Goal: Task Accomplishment & Management: Complete application form

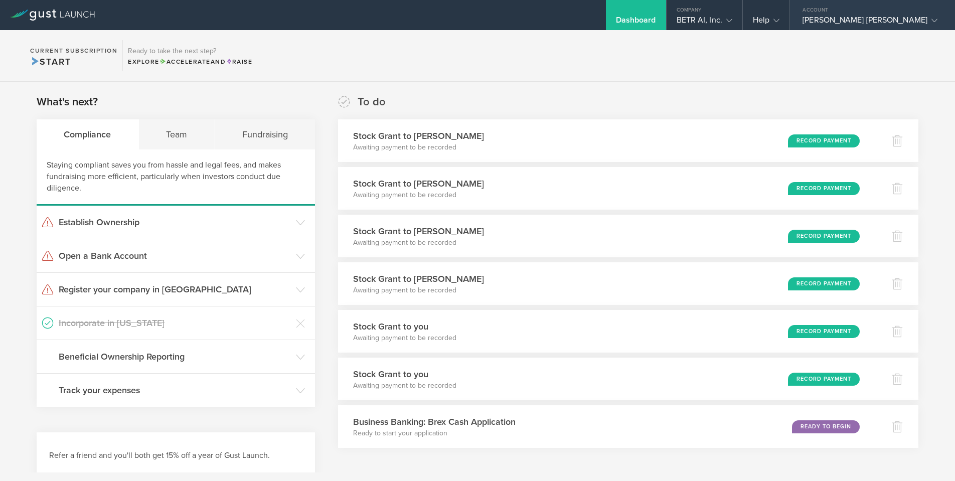
click at [927, 24] on div "[PERSON_NAME] [PERSON_NAME]" at bounding box center [869, 22] width 135 height 15
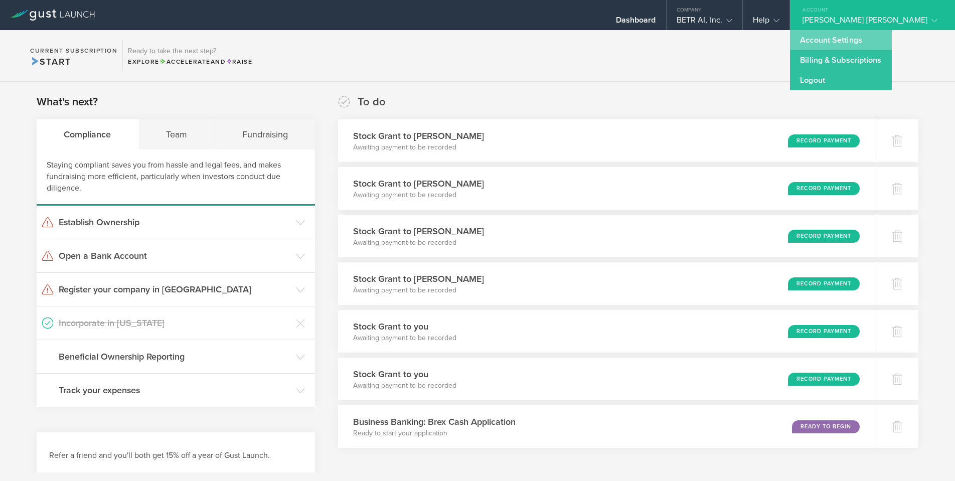
click at [863, 43] on link "Account Settings" at bounding box center [840, 40] width 101 height 20
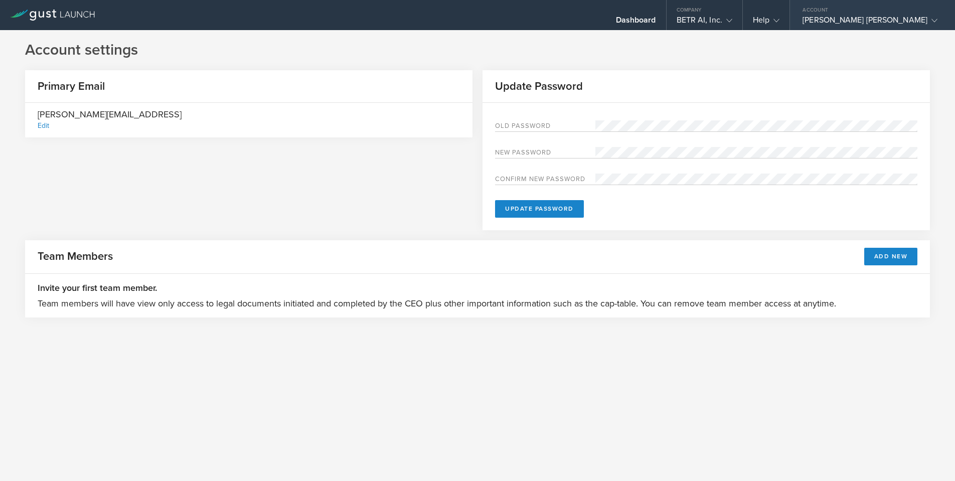
click at [908, 23] on div "[PERSON_NAME] [PERSON_NAME]" at bounding box center [869, 22] width 135 height 15
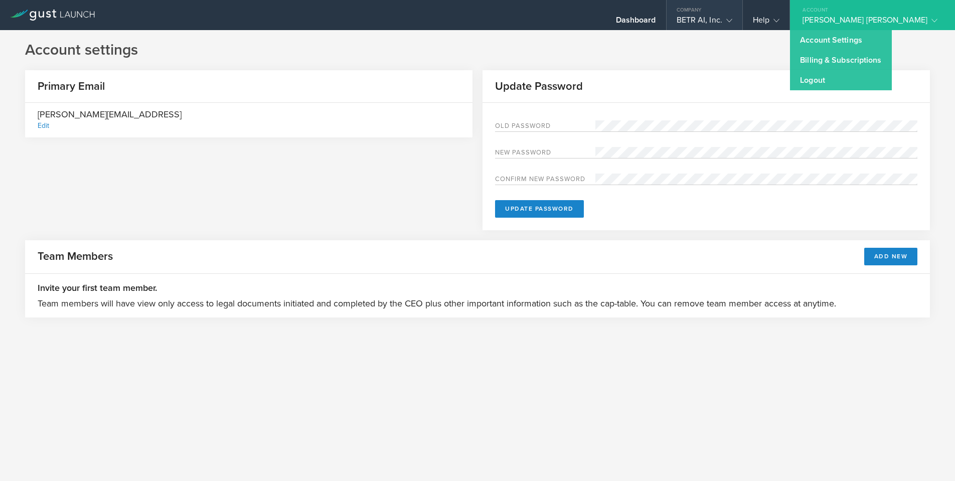
click at [732, 19] on div "BETR AI, Inc." at bounding box center [704, 22] width 56 height 15
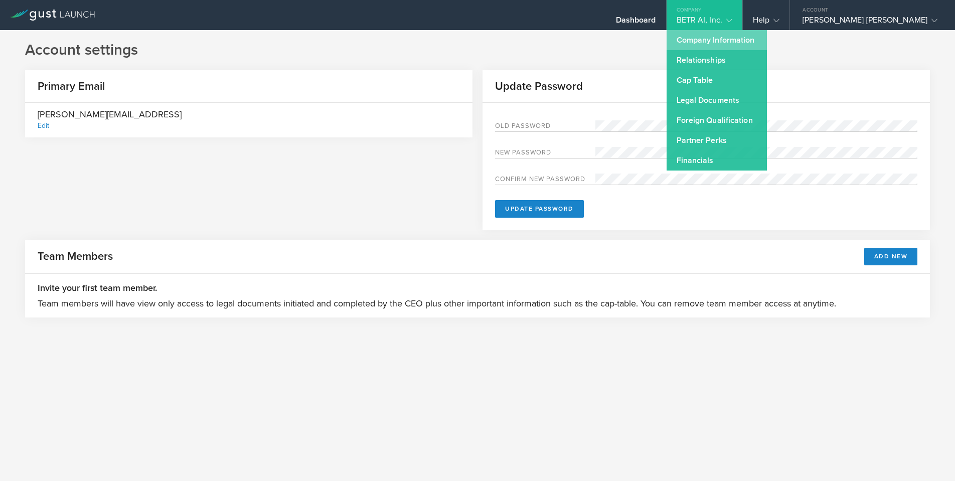
click at [732, 37] on link "Company Information" at bounding box center [716, 40] width 100 height 20
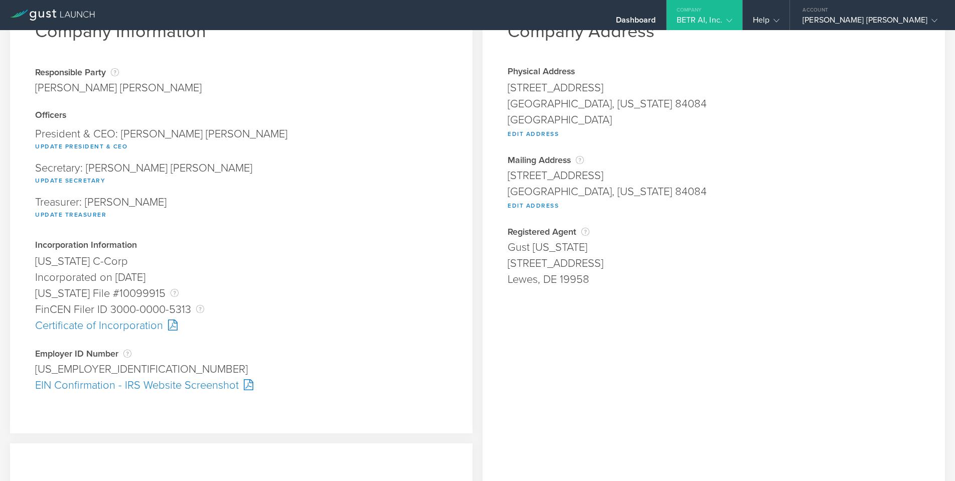
scroll to position [58, 0]
click at [152, 324] on div "Certificate of Incorporation" at bounding box center [241, 324] width 412 height 16
click at [236, 384] on div "EIN Confirmation - IRS Website Screenshot" at bounding box center [241, 384] width 412 height 16
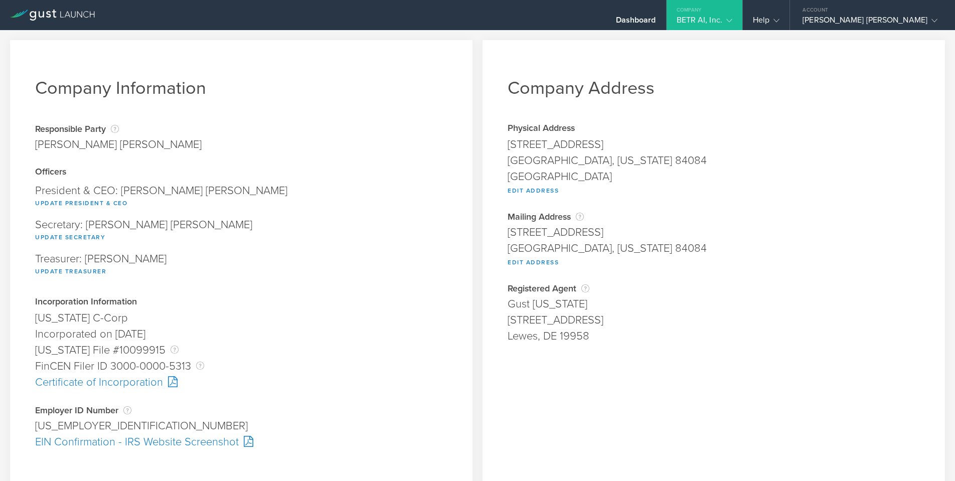
scroll to position [0, 0]
click at [666, 13] on div "Dashboard" at bounding box center [636, 15] width 60 height 30
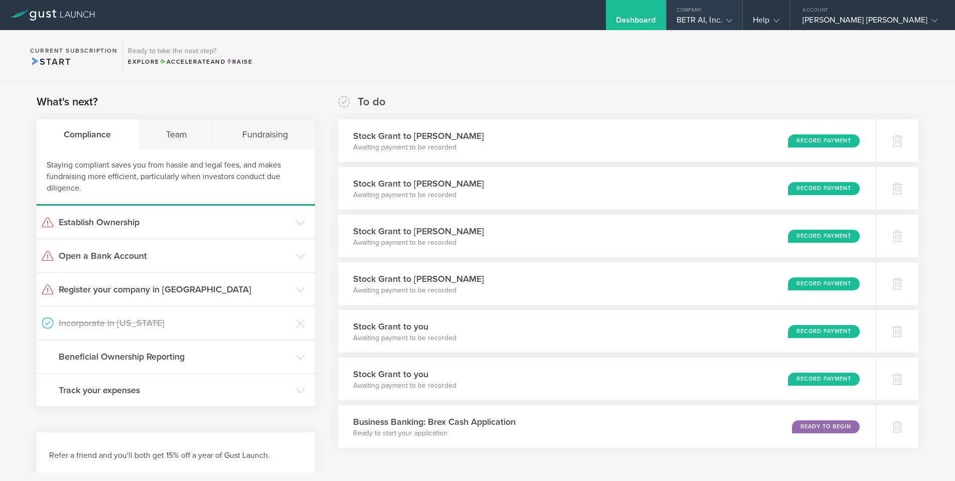
click at [732, 24] on gust-icon at bounding box center [727, 20] width 10 height 10
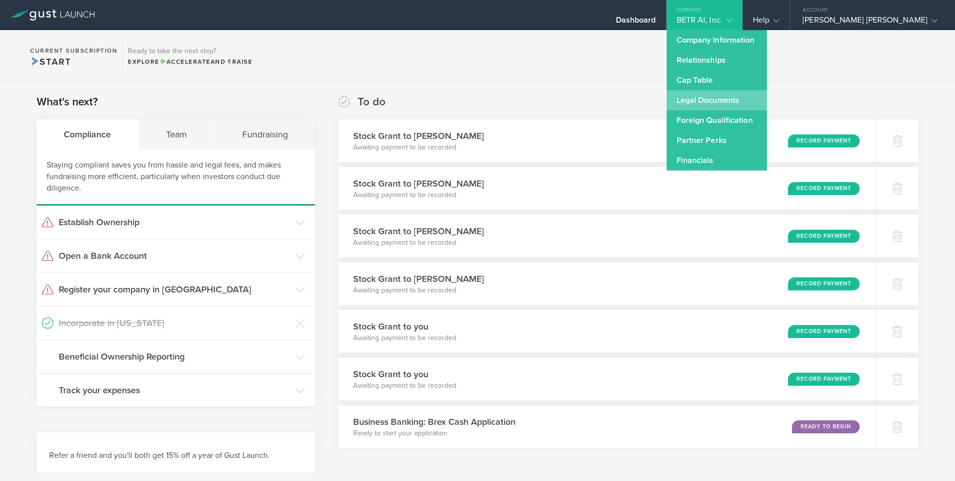
click at [734, 103] on link "Legal Documents" at bounding box center [716, 100] width 100 height 20
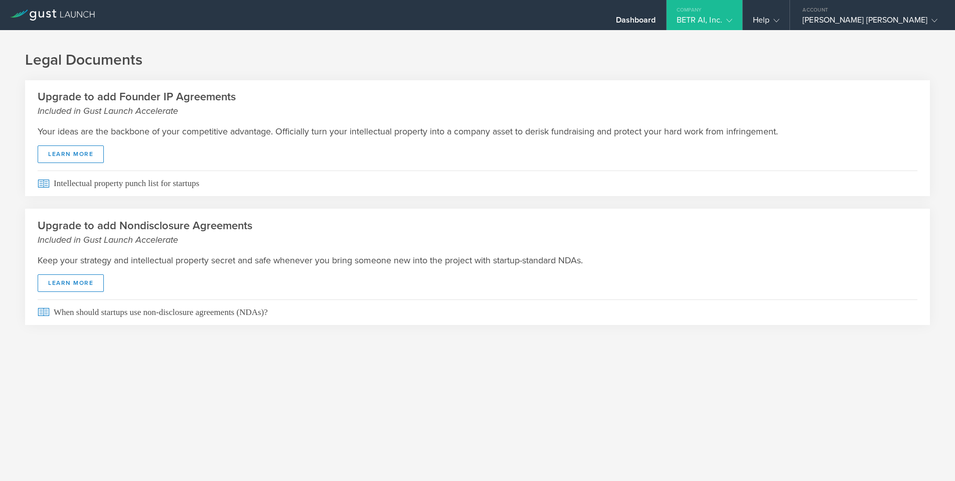
click at [732, 17] on div "BETR AI, Inc." at bounding box center [704, 22] width 56 height 15
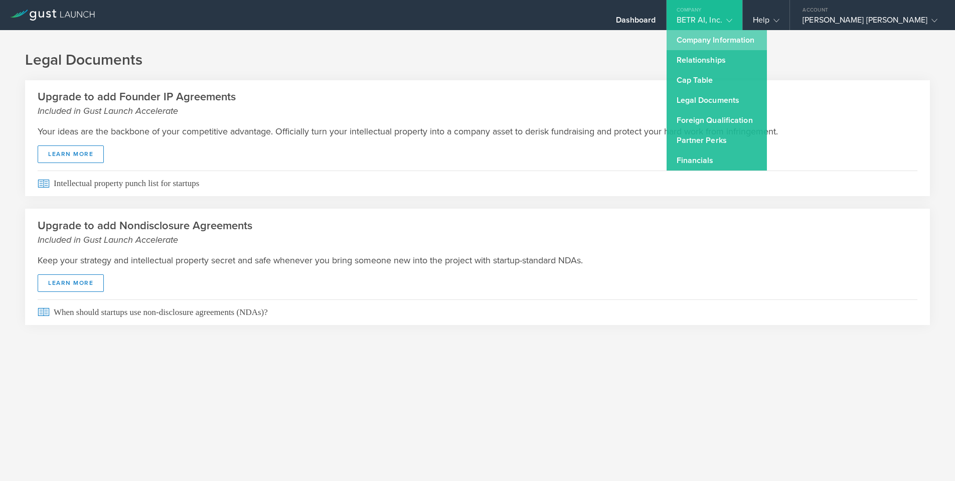
click at [741, 45] on link "Company Information" at bounding box center [716, 40] width 100 height 20
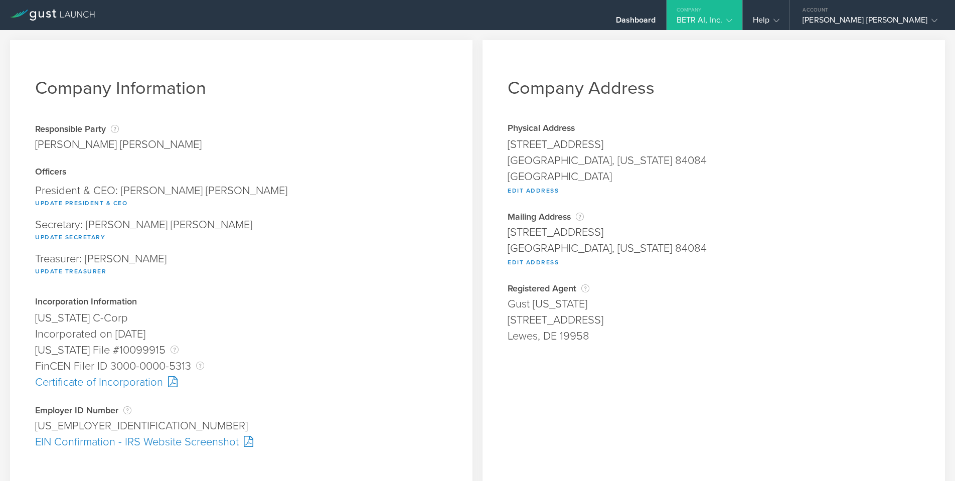
click at [732, 24] on div "BETR AI, Inc." at bounding box center [704, 22] width 56 height 15
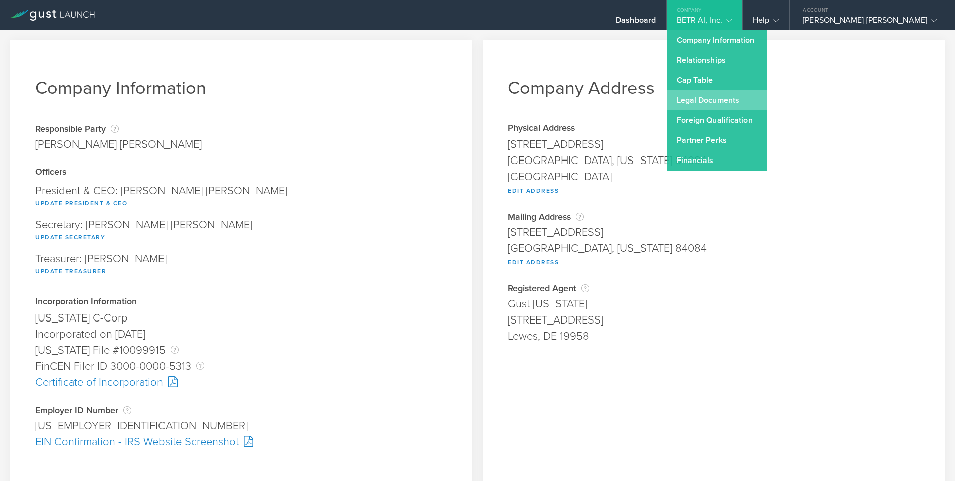
click at [747, 97] on link "Legal Documents" at bounding box center [716, 100] width 100 height 20
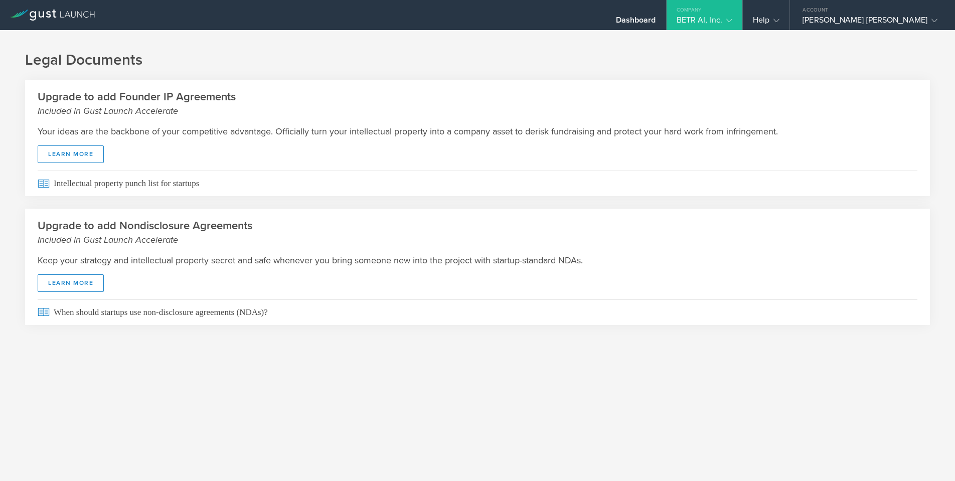
click at [732, 20] on div "BETR AI, Inc." at bounding box center [704, 22] width 56 height 15
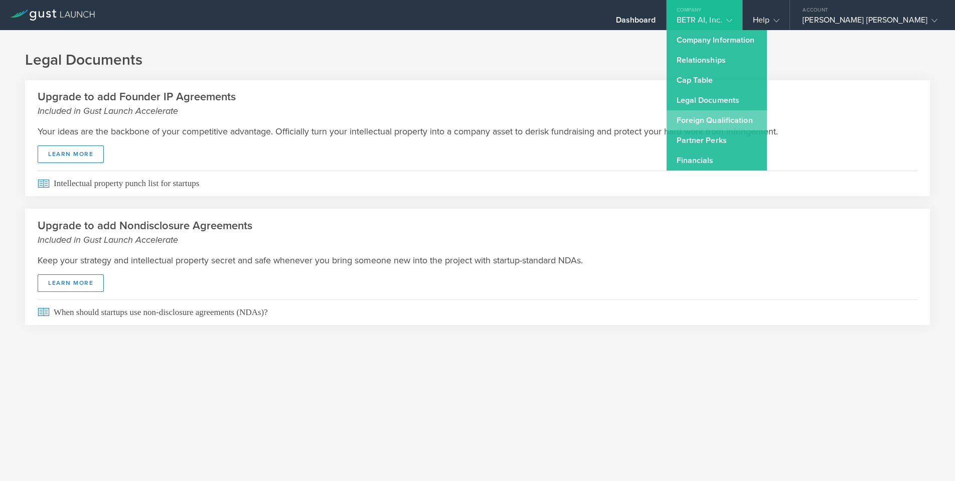
click at [753, 122] on link "Foreign Qualification" at bounding box center [716, 120] width 100 height 20
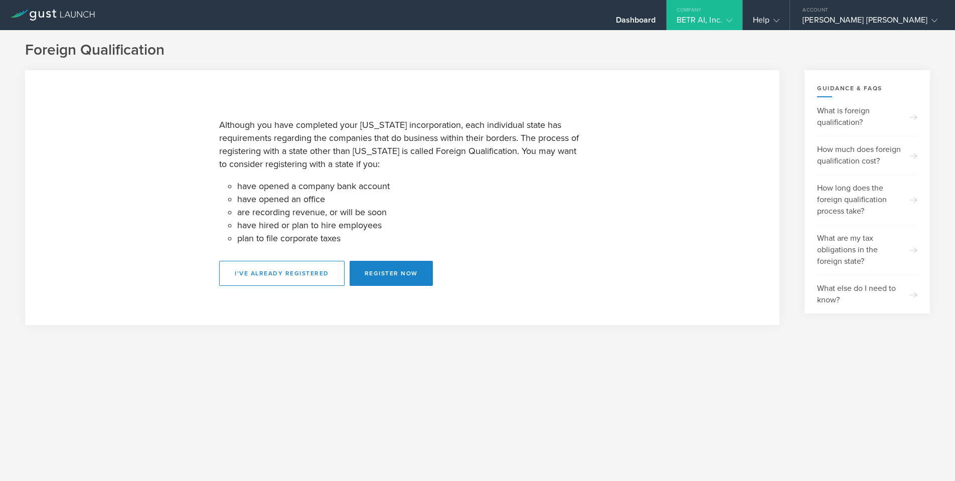
click at [732, 17] on div "BETR AI, Inc." at bounding box center [704, 22] width 56 height 15
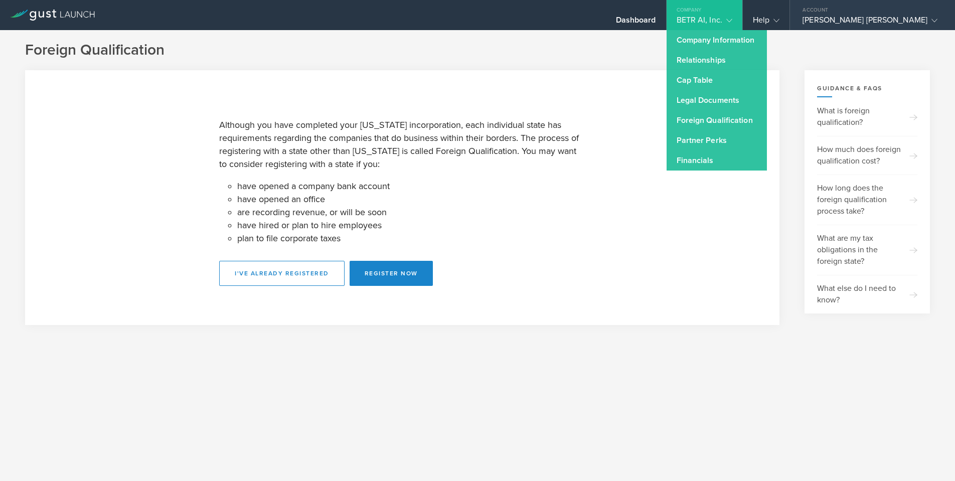
click at [857, 18] on div "[PERSON_NAME] [PERSON_NAME]" at bounding box center [869, 22] width 135 height 15
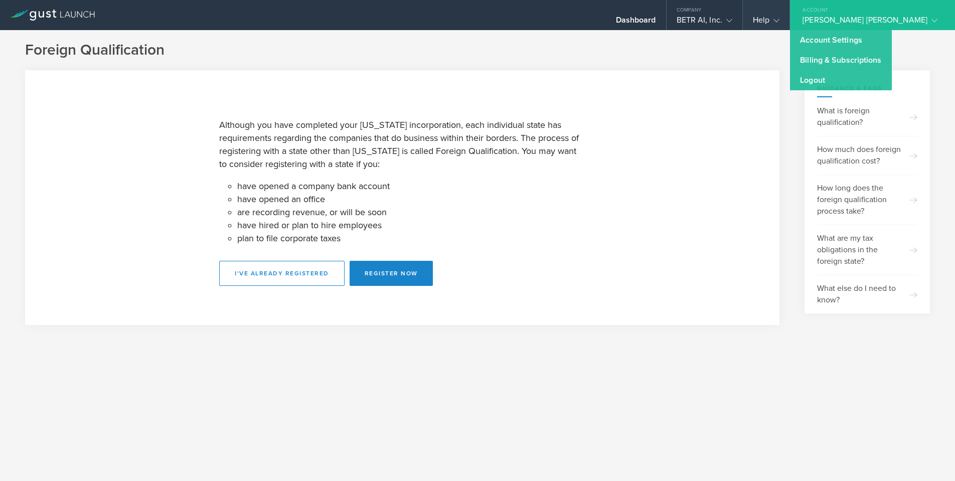
click at [779, 16] on div "Help" at bounding box center [766, 22] width 27 height 15
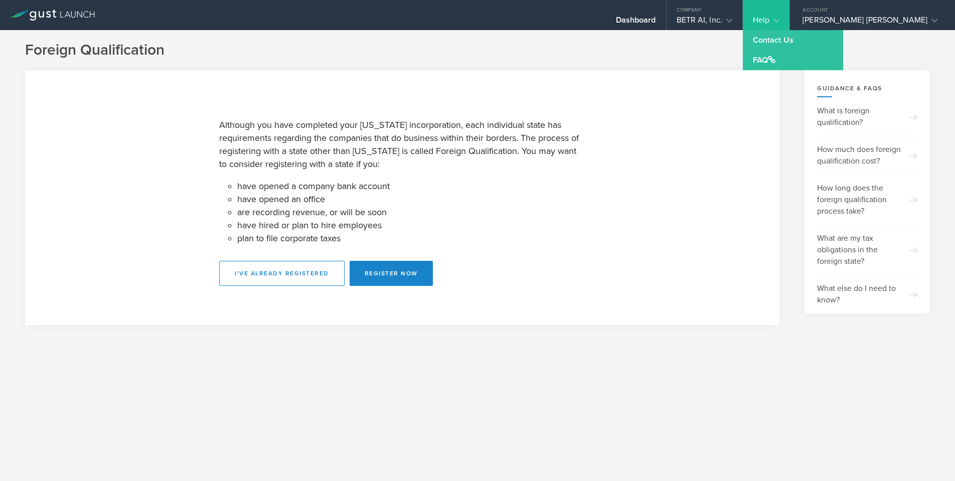
click at [797, 89] on div "Although you have completed your [US_STATE] incorporation, each individual stat…" at bounding box center [477, 197] width 905 height 255
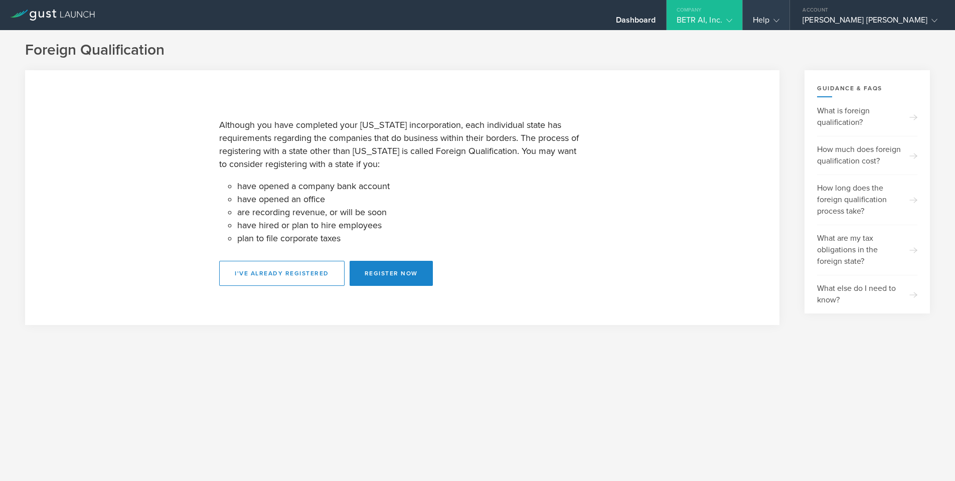
click at [779, 20] on icon at bounding box center [776, 21] width 6 height 6
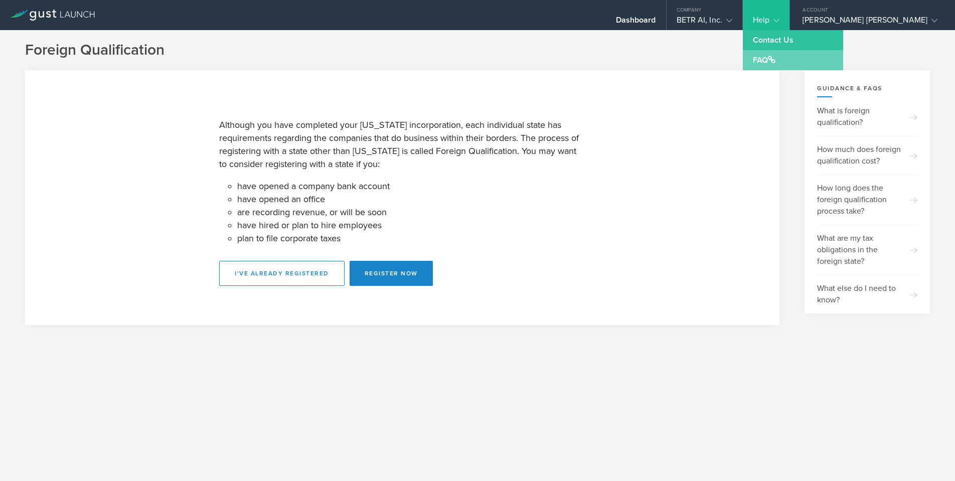
click at [804, 61] on link "FAQ" at bounding box center [793, 60] width 100 height 20
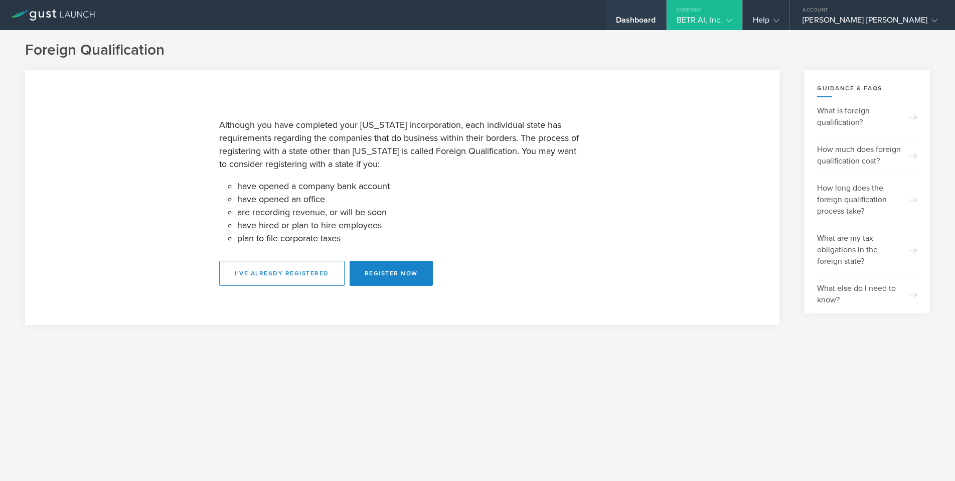
click at [656, 19] on div "Dashboard" at bounding box center [636, 22] width 40 height 15
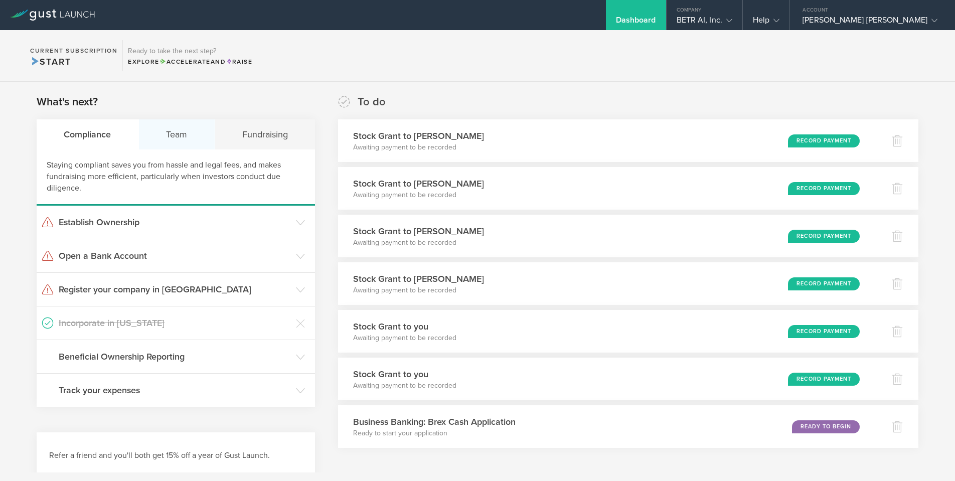
click at [178, 138] on div "Team" at bounding box center [177, 134] width 76 height 30
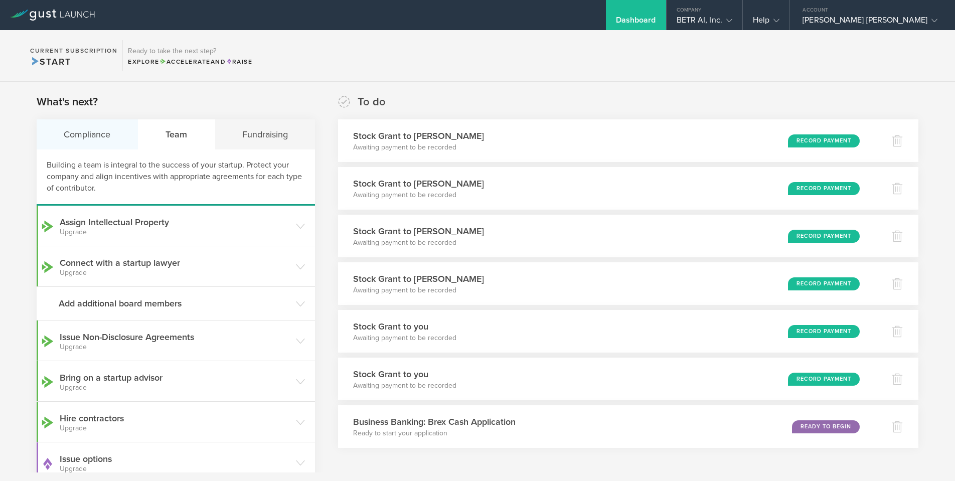
click at [98, 139] on div "Compliance" at bounding box center [88, 134] width 102 height 30
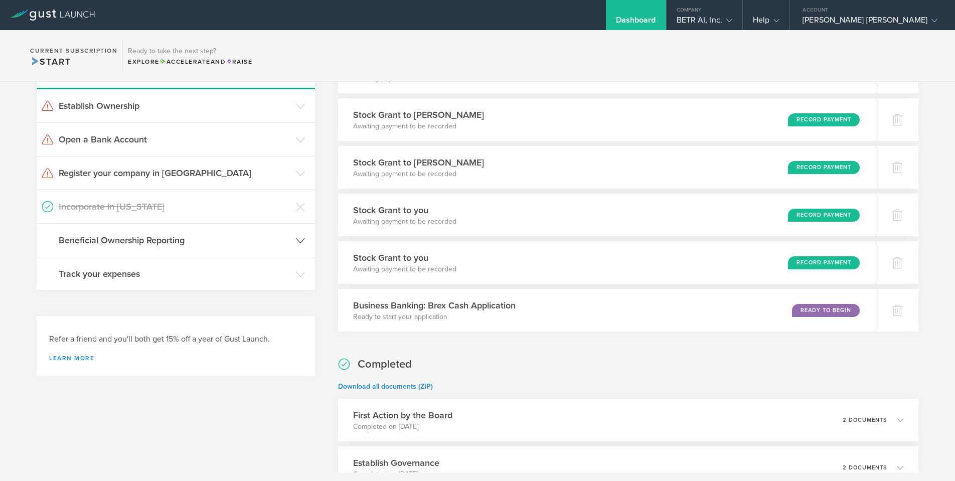
scroll to position [117, 0]
click at [75, 356] on link "Learn more" at bounding box center [175, 358] width 253 height 6
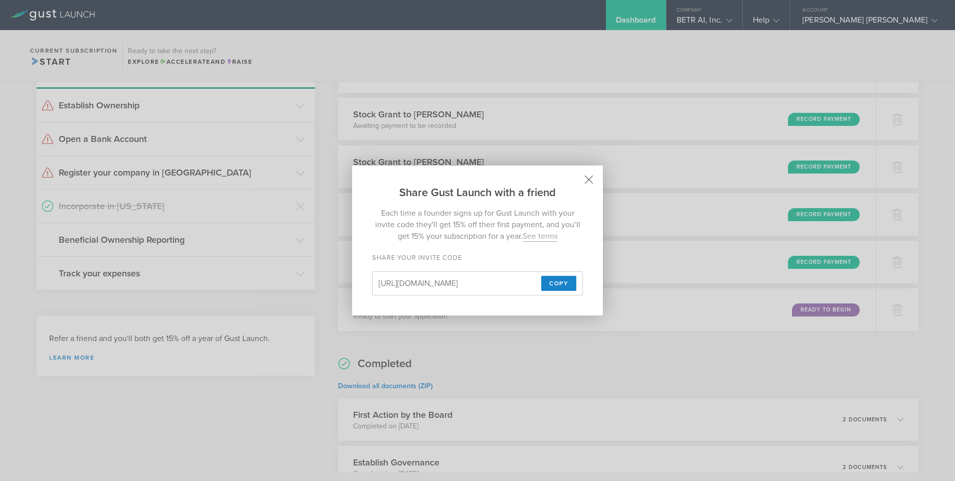
click at [589, 177] on icon at bounding box center [589, 180] width 9 height 9
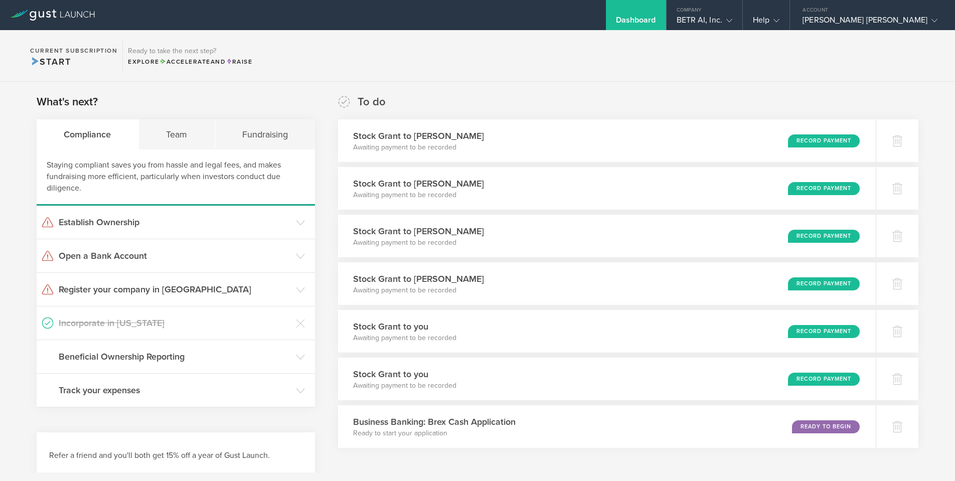
scroll to position [0, 0]
click at [185, 125] on div "Team" at bounding box center [177, 134] width 76 height 30
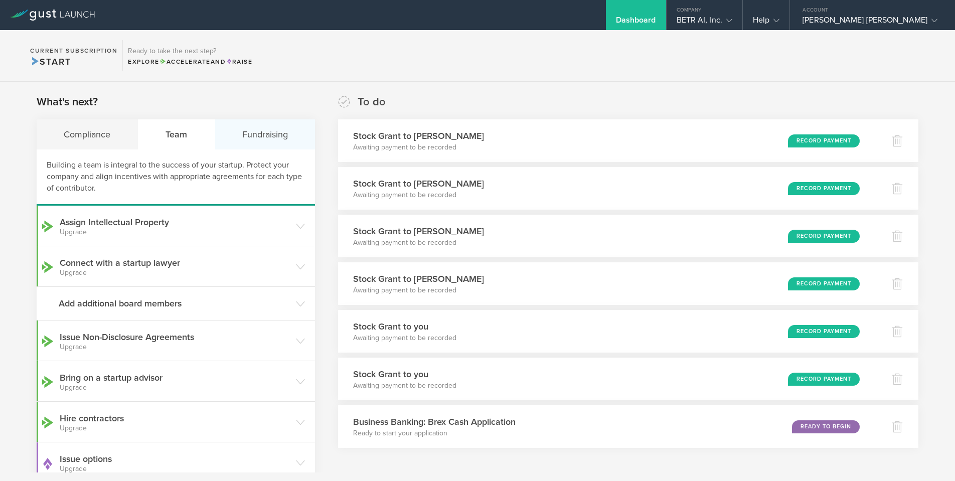
click at [261, 136] on div "Fundraising" at bounding box center [265, 134] width 100 height 30
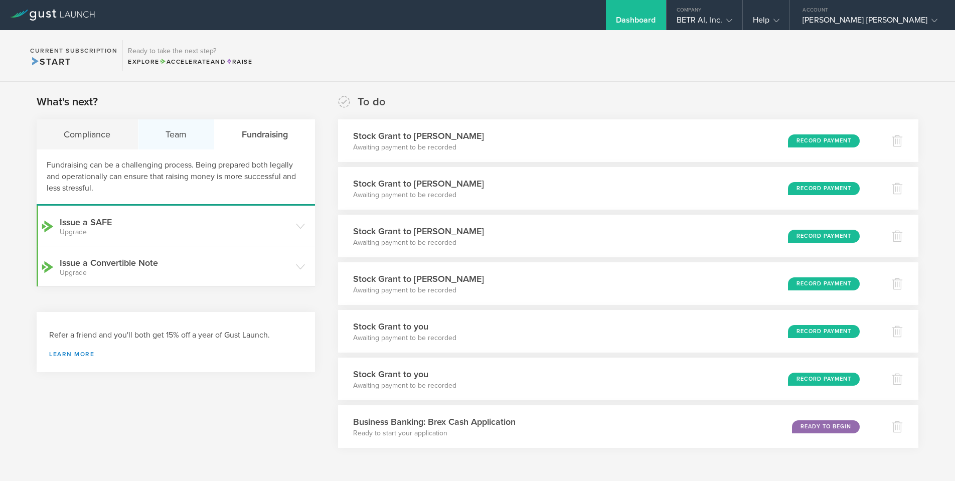
click at [177, 132] on div "Team" at bounding box center [176, 134] width 76 height 30
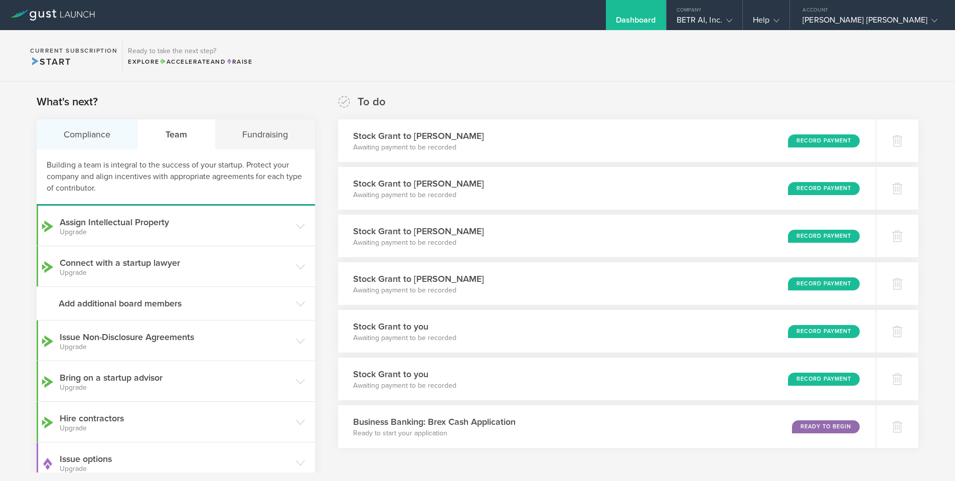
click at [99, 136] on div "Compliance" at bounding box center [88, 134] width 102 height 30
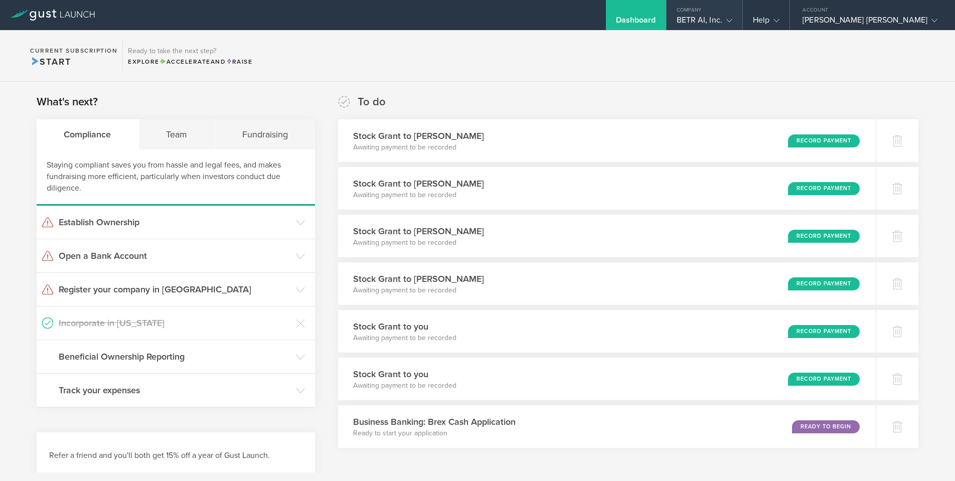
click at [732, 19] on div "BETR AI, Inc." at bounding box center [704, 22] width 56 height 15
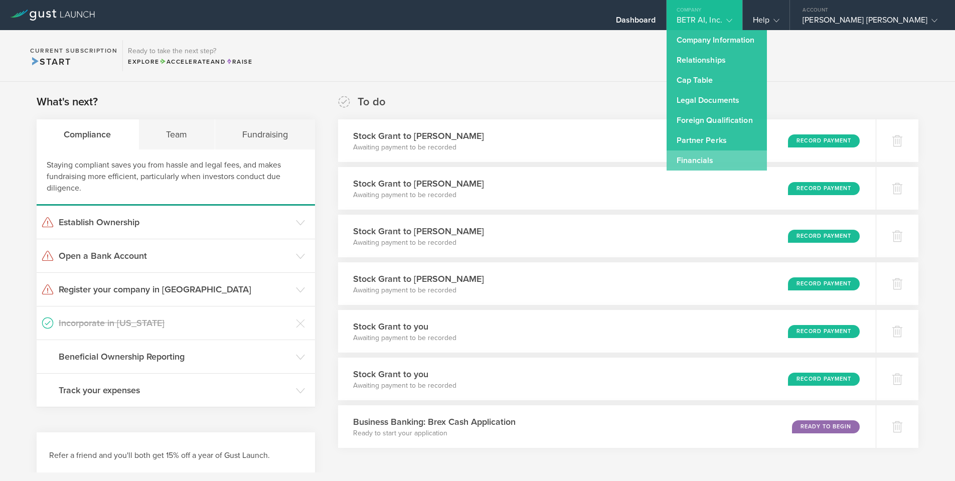
click at [737, 154] on link "Financials" at bounding box center [716, 160] width 100 height 20
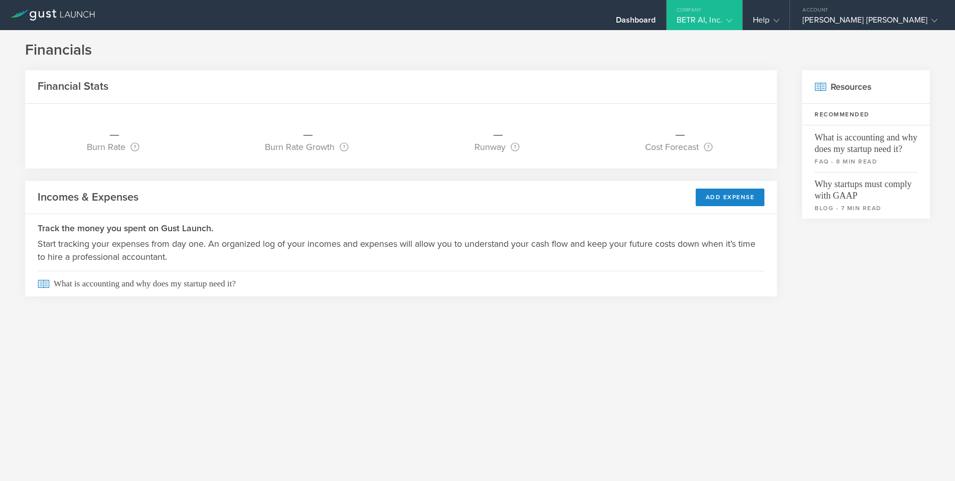
click at [732, 16] on div "BETR AI, Inc." at bounding box center [704, 22] width 56 height 15
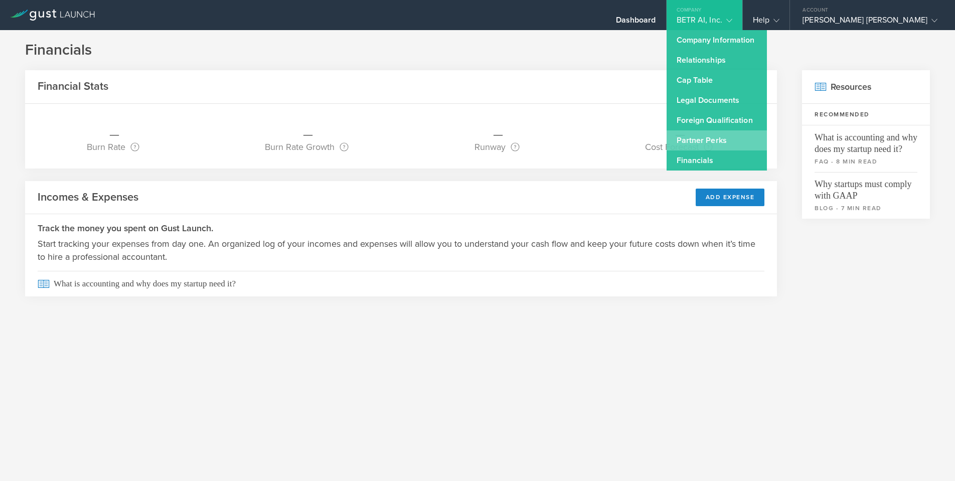
click at [742, 143] on link "Partner Perks" at bounding box center [716, 140] width 100 height 20
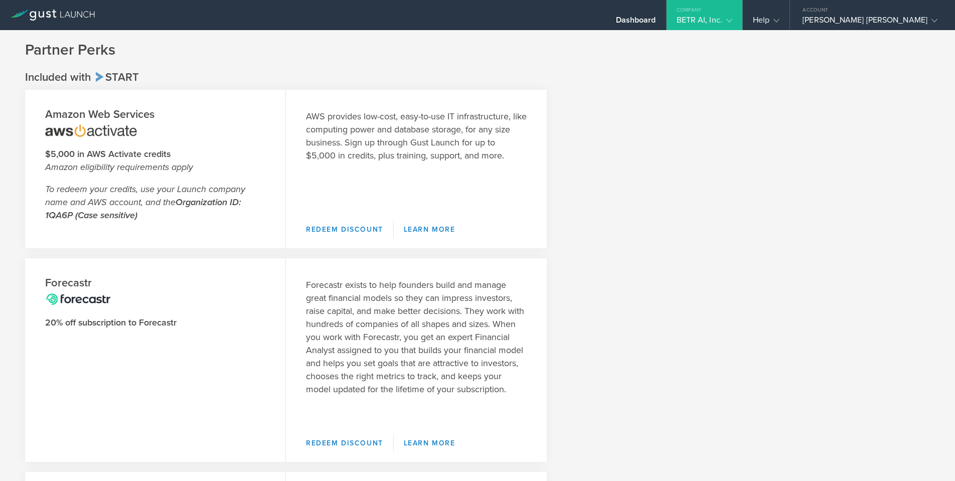
scroll to position [-1, 0]
click at [732, 23] on icon at bounding box center [729, 21] width 6 height 6
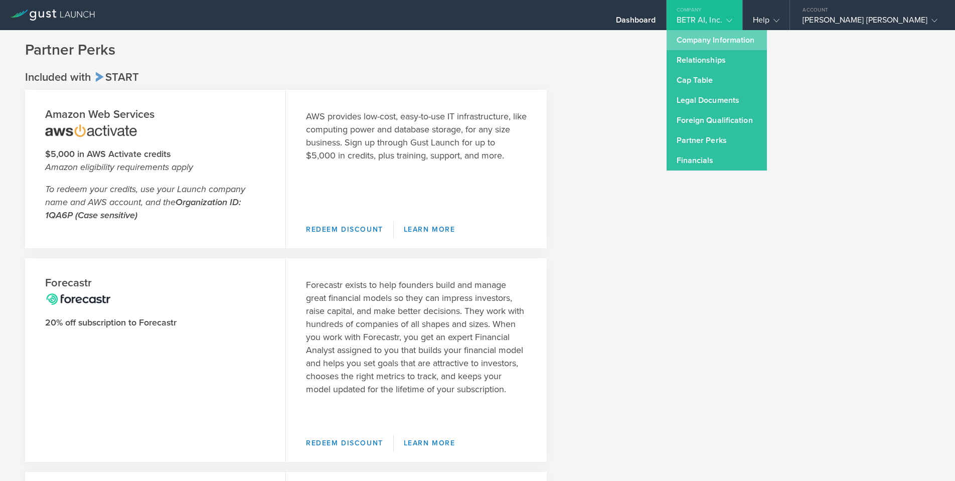
click at [740, 42] on link "Company Information" at bounding box center [716, 40] width 100 height 20
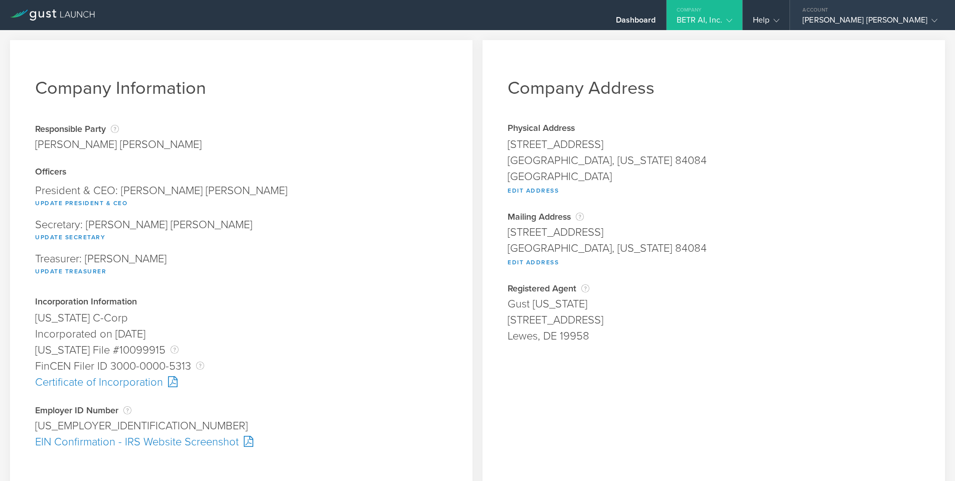
click at [876, 23] on div "[PERSON_NAME] [PERSON_NAME]" at bounding box center [869, 22] width 135 height 15
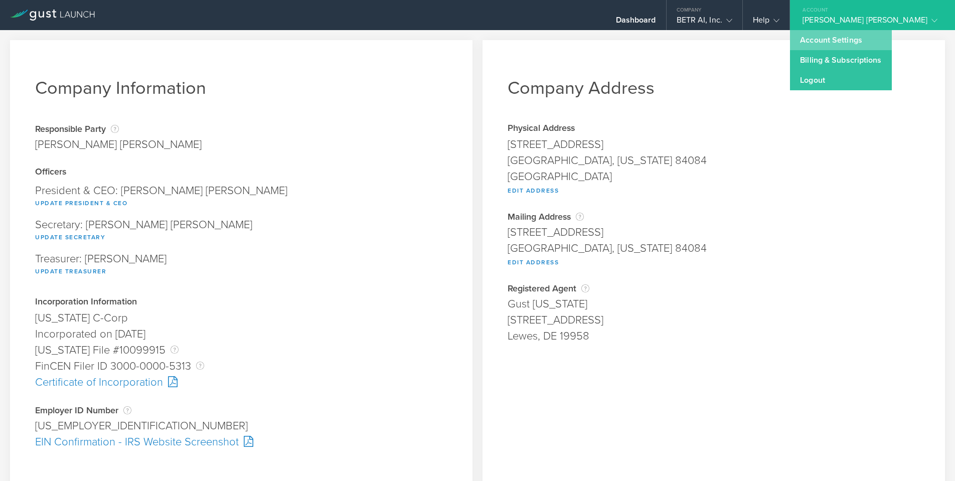
click at [867, 39] on link "Account Settings" at bounding box center [840, 40] width 101 height 20
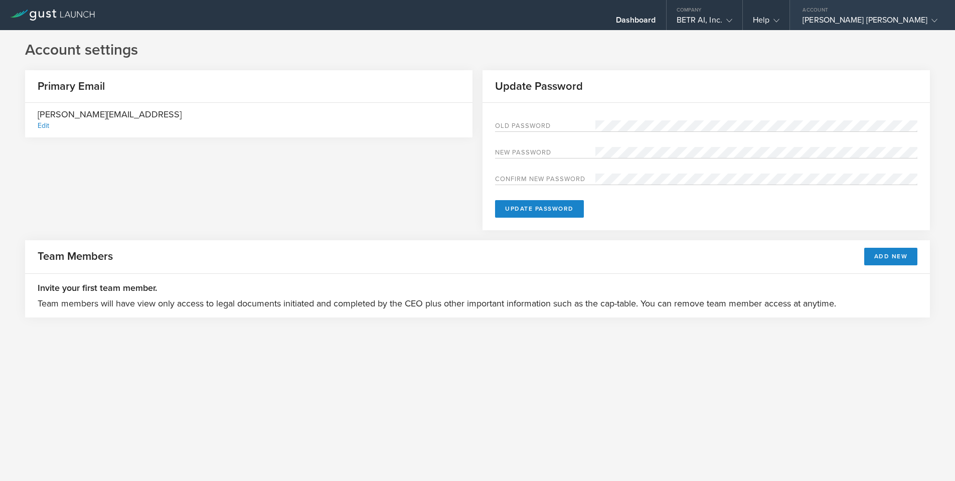
click at [895, 14] on div "Account" at bounding box center [872, 7] width 165 height 15
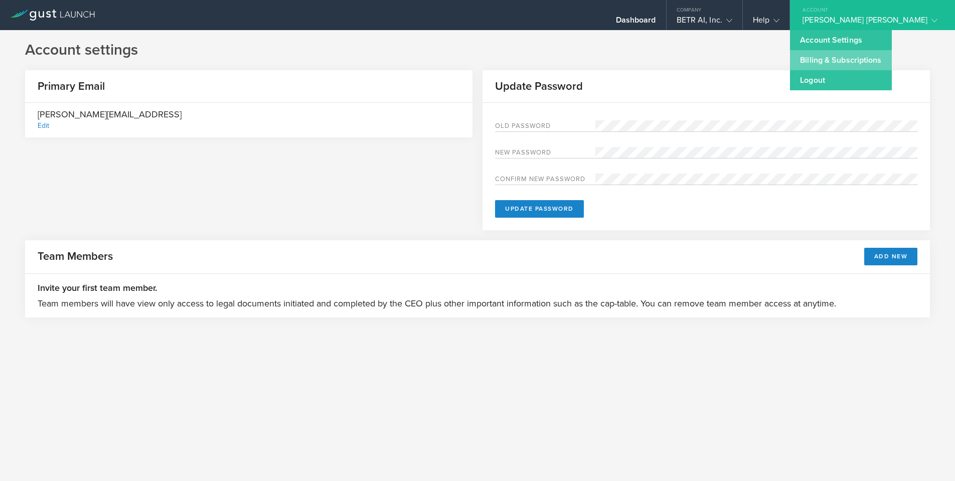
click at [882, 69] on link "Billing & Subscriptions" at bounding box center [840, 60] width 101 height 20
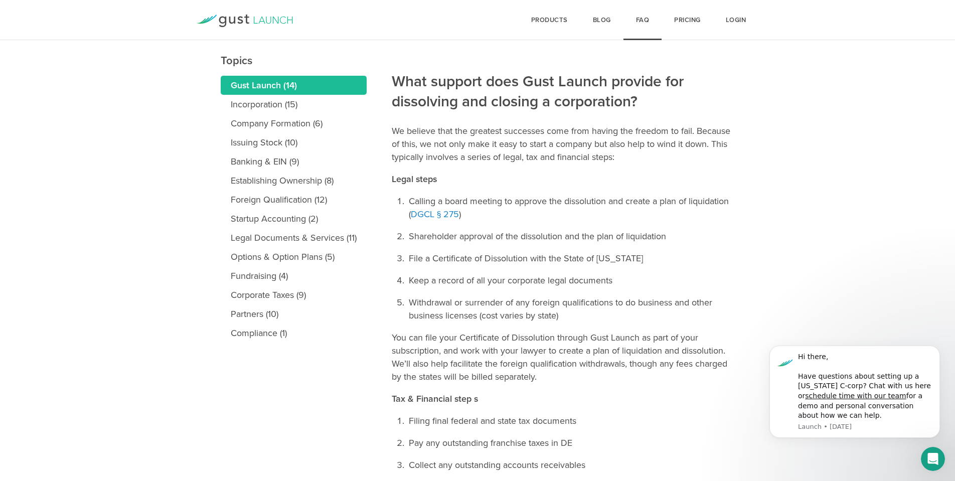
scroll to position [137, 0]
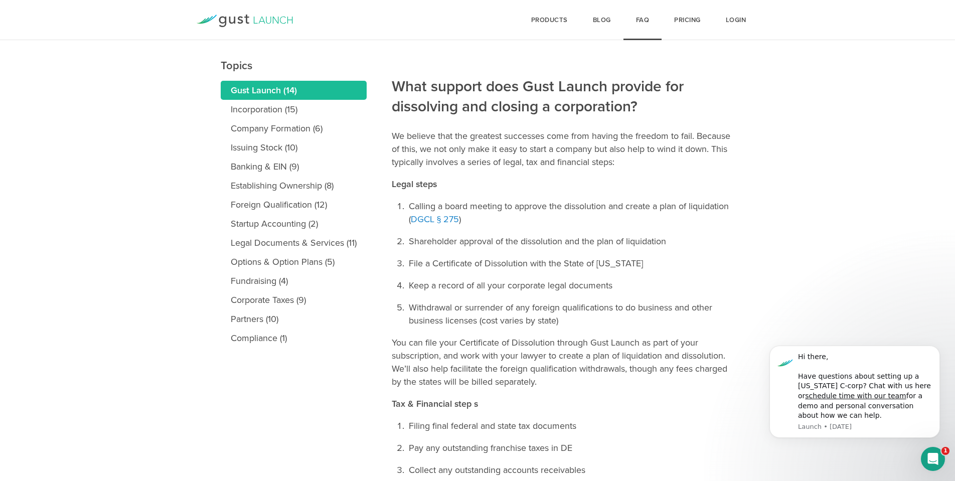
scroll to position [104, 0]
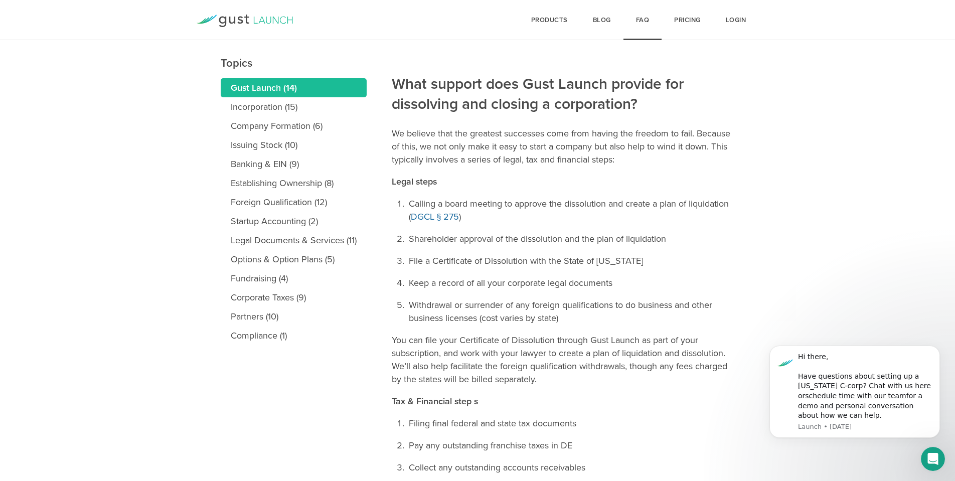
click at [440, 217] on link "DGCL § 275" at bounding box center [435, 216] width 48 height 11
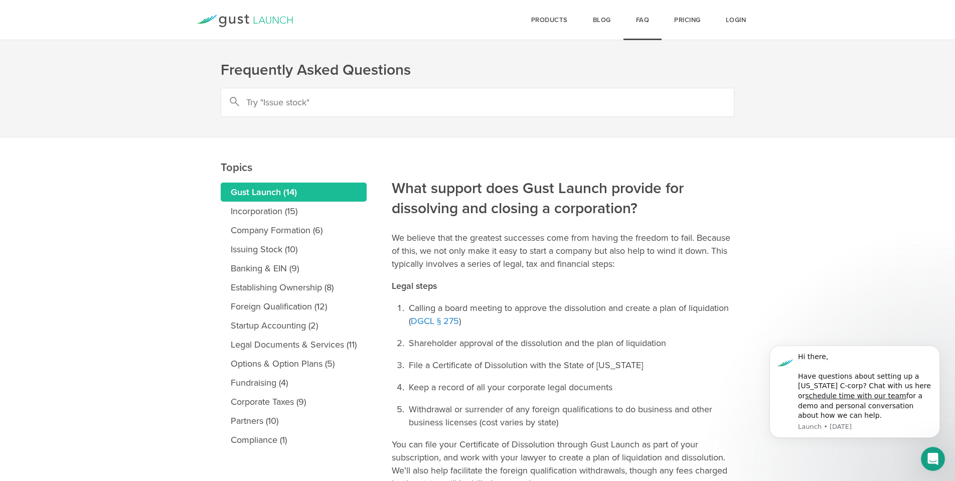
scroll to position [0, 0]
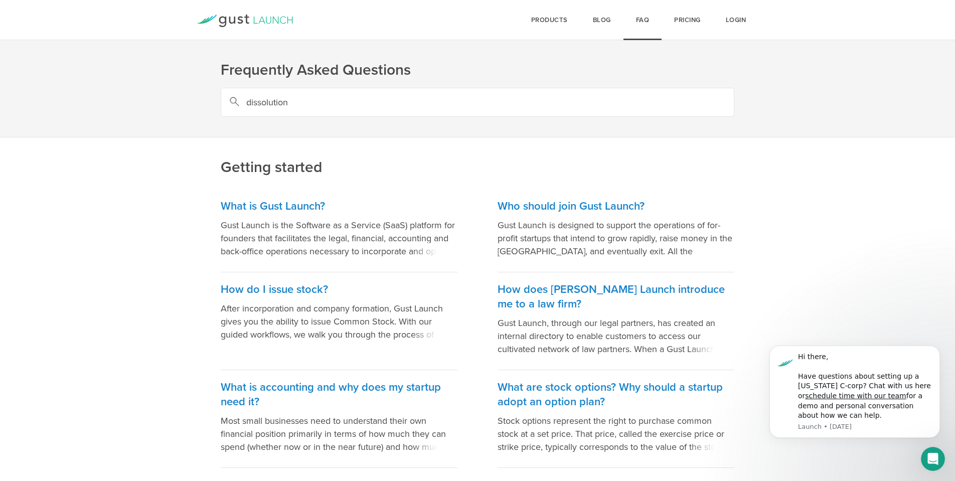
type input "dissolution"
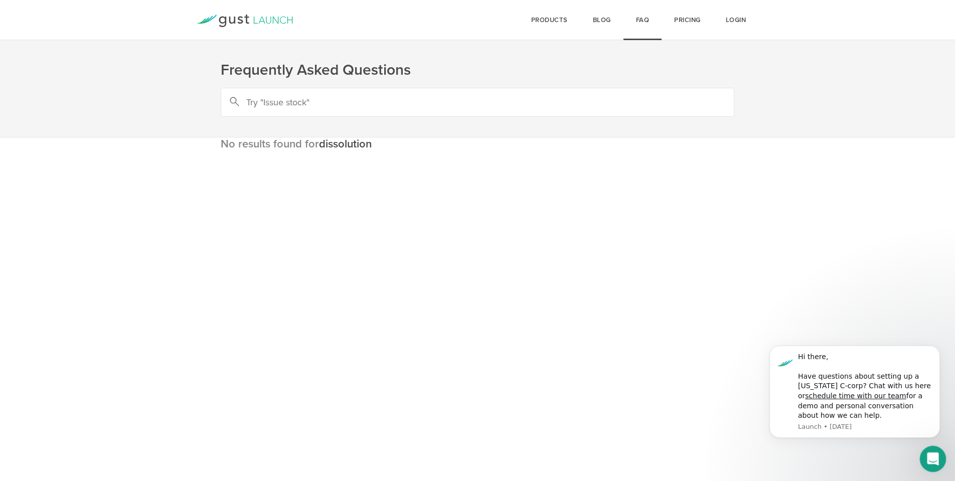
click at [930, 452] on icon "Open Intercom Messenger" at bounding box center [931, 457] width 17 height 17
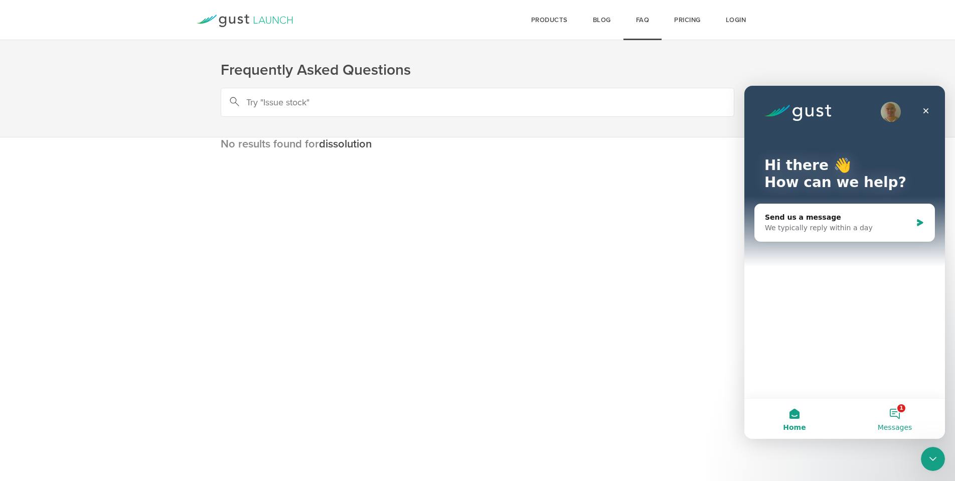
click at [895, 420] on button "1 Messages" at bounding box center [894, 419] width 100 height 40
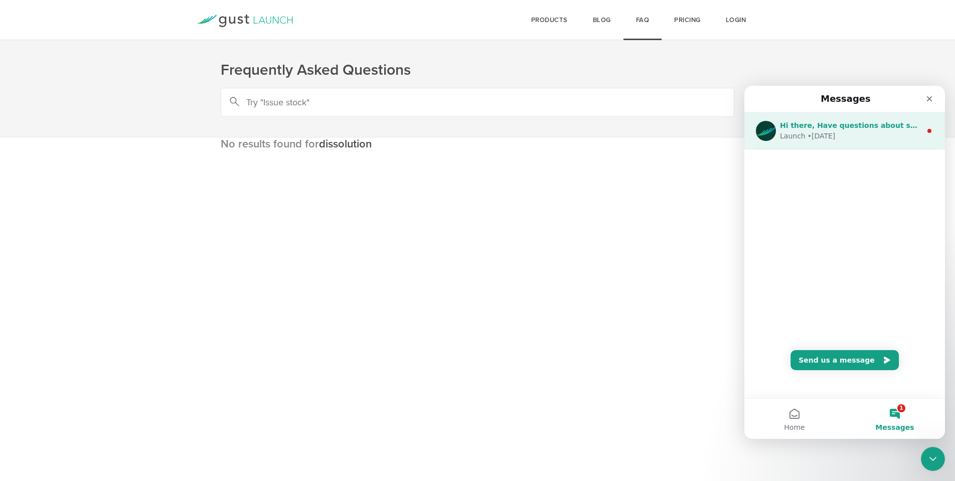
click at [884, 137] on div "Launch • 7w ago" at bounding box center [850, 136] width 141 height 11
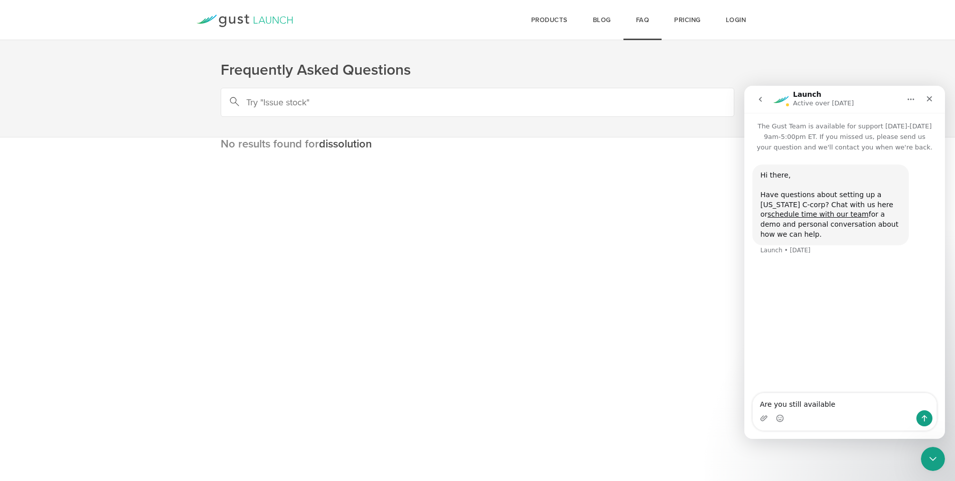
type textarea "Are you still available?"
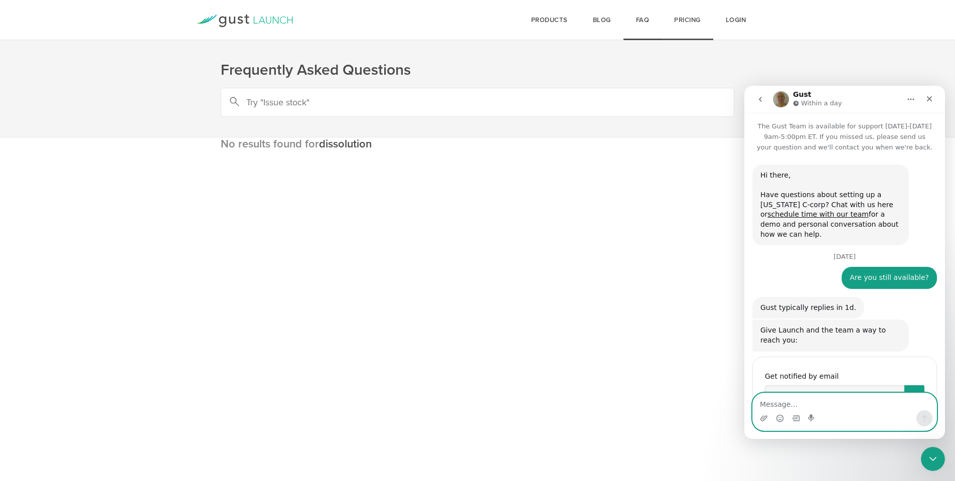
scroll to position [64, 0]
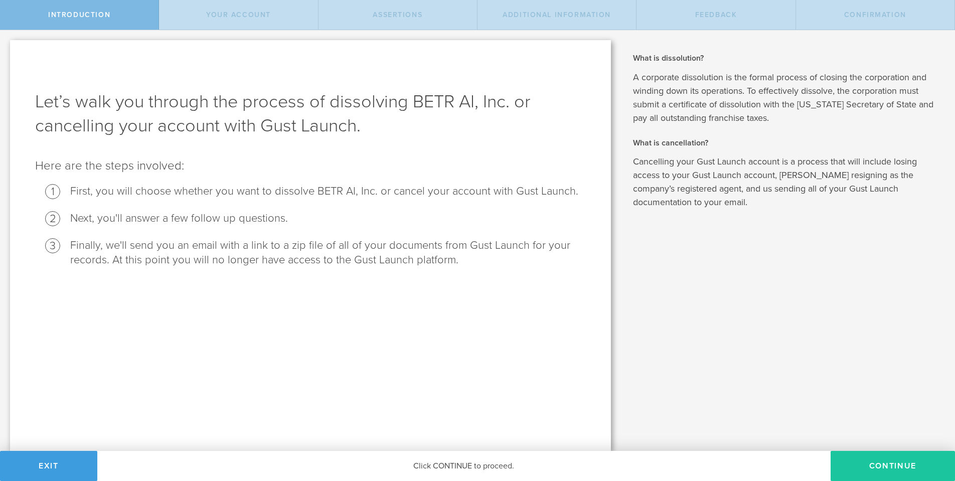
click at [885, 467] on button "Continue" at bounding box center [892, 466] width 124 height 30
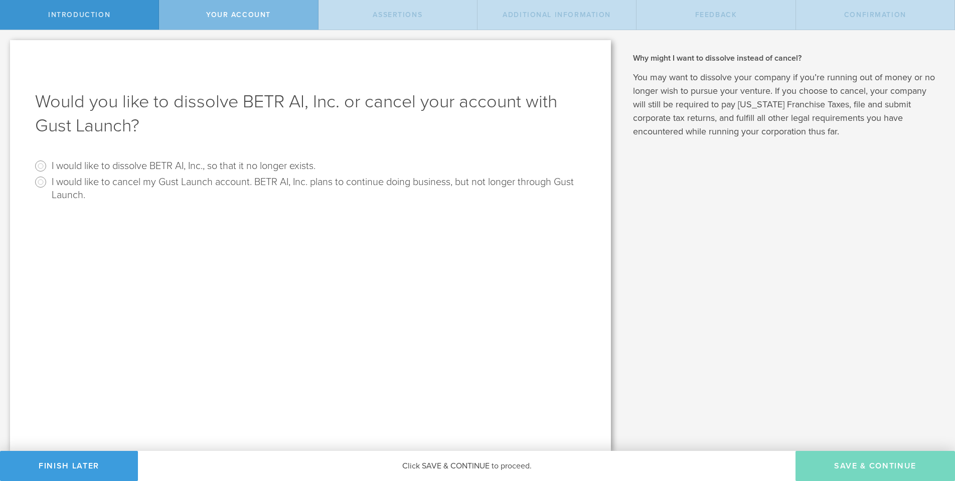
click at [44, 166] on input "I would like to dissolve BETR AI, Inc., so that it no longer exists." at bounding box center [41, 166] width 16 height 16
radio input "true"
click at [875, 463] on button "Save & Continue" at bounding box center [874, 466] width 159 height 30
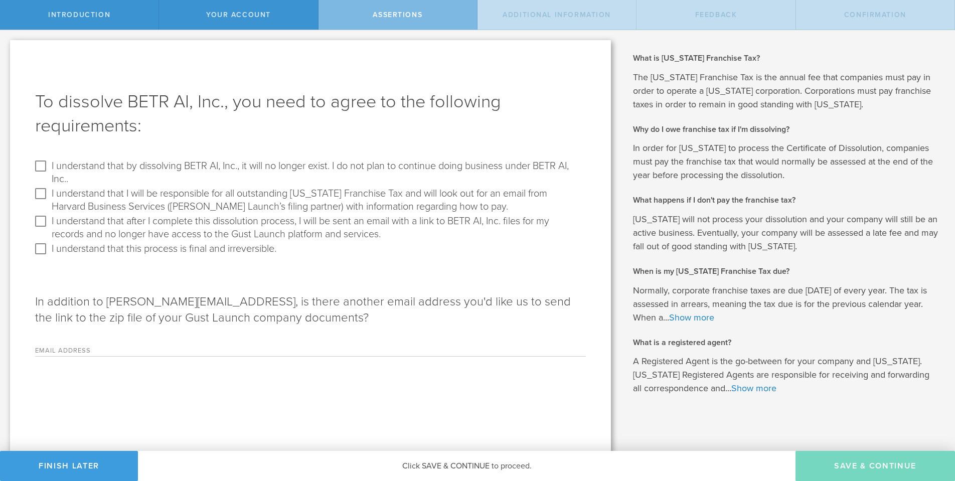
click at [41, 168] on input "I understand that by dissolving BETR AI, Inc., it will no longer exist. I do no…" at bounding box center [41, 166] width 16 height 16
checkbox input "true"
click at [40, 196] on input "I understand that I will be responsible for all outstanding Delaware Franchise …" at bounding box center [41, 194] width 16 height 16
checkbox input "true"
click at [39, 222] on input "I understand that after I complete this dissolution process, I will be sent an …" at bounding box center [41, 221] width 16 height 16
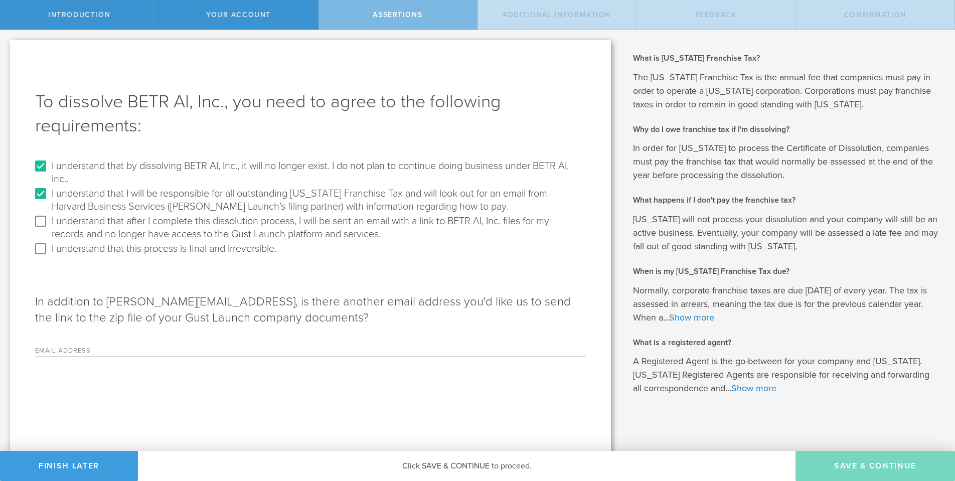
checkbox input "true"
click at [41, 247] on input "I understand that this process is final and irreversible." at bounding box center [41, 249] width 16 height 16
checkbox input "true"
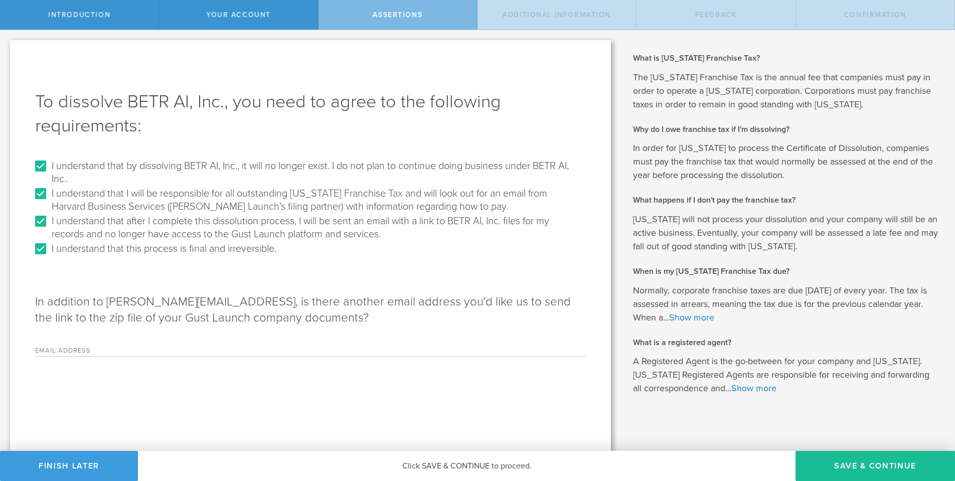
click at [121, 344] on div "Email Address Please enter a valid email address." at bounding box center [310, 346] width 551 height 21
click at [102, 347] on div "Email Address Please enter a valid email address." at bounding box center [310, 346] width 551 height 21
click at [58, 351] on label "Email Address" at bounding box center [97, 352] width 125 height 9
click at [160, 351] on input "Email Address" at bounding box center [372, 348] width 425 height 15
type input "pierreemmanuelgaillardon@gmail.com"
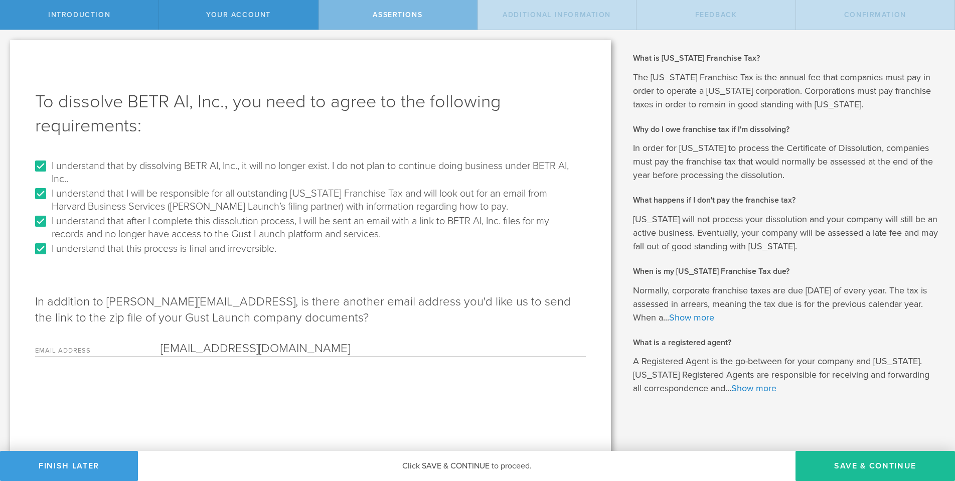
click at [526, 405] on div "To dissolve BETR AI, Inc., you need to agree to the following requirements: I u…" at bounding box center [310, 247] width 601 height 414
click at [841, 462] on button "Save & Continue" at bounding box center [874, 466] width 159 height 30
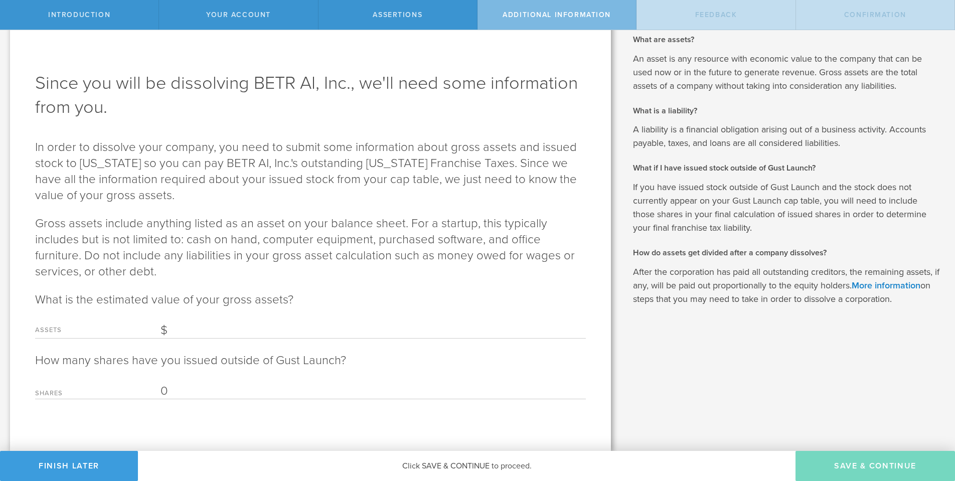
scroll to position [19, 0]
click at [220, 323] on input "Assets" at bounding box center [372, 330] width 425 height 15
type input "0"
click at [787, 410] on div "What is dissolution? A corporate dissolution is the formal process of closing t…" at bounding box center [788, 231] width 334 height 439
click at [863, 468] on button "Save & Continue" at bounding box center [874, 466] width 159 height 30
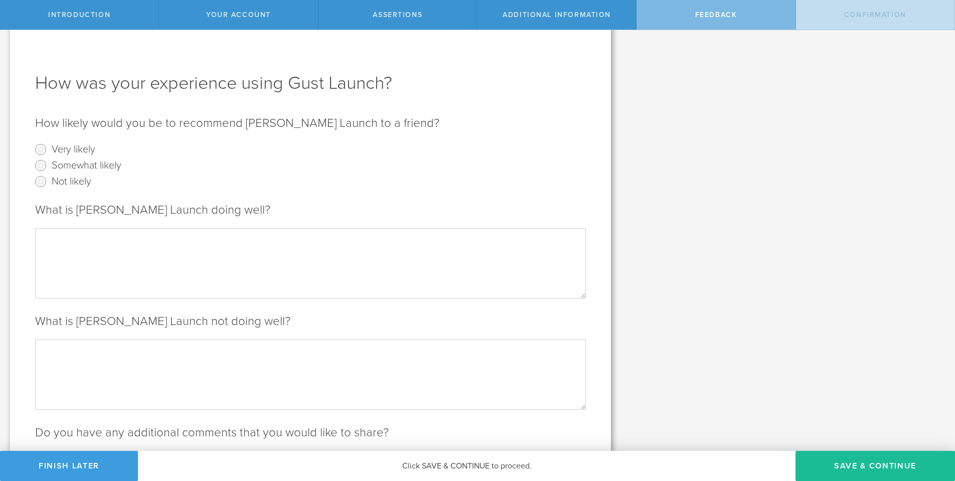
scroll to position [0, 0]
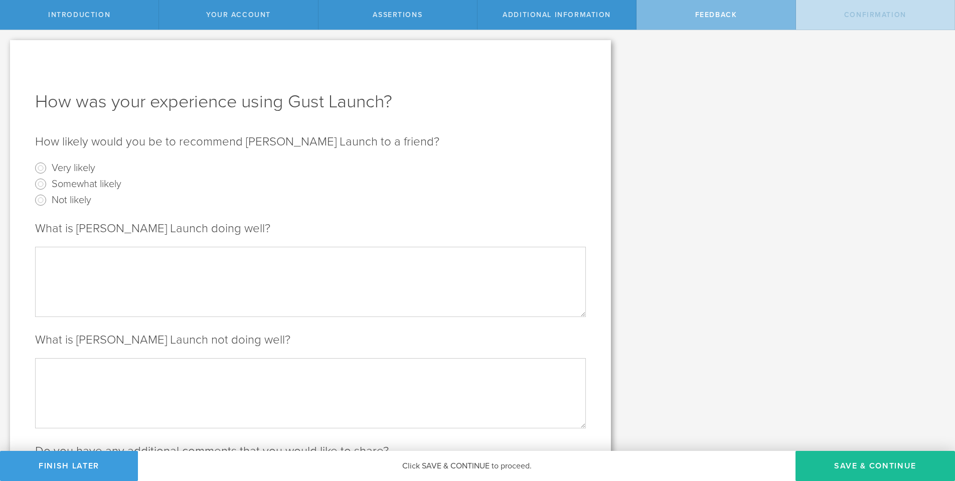
click at [63, 167] on label "Very likely" at bounding box center [74, 167] width 44 height 15
click at [49, 167] on input "Very likely" at bounding box center [41, 168] width 16 height 16
radio input "true"
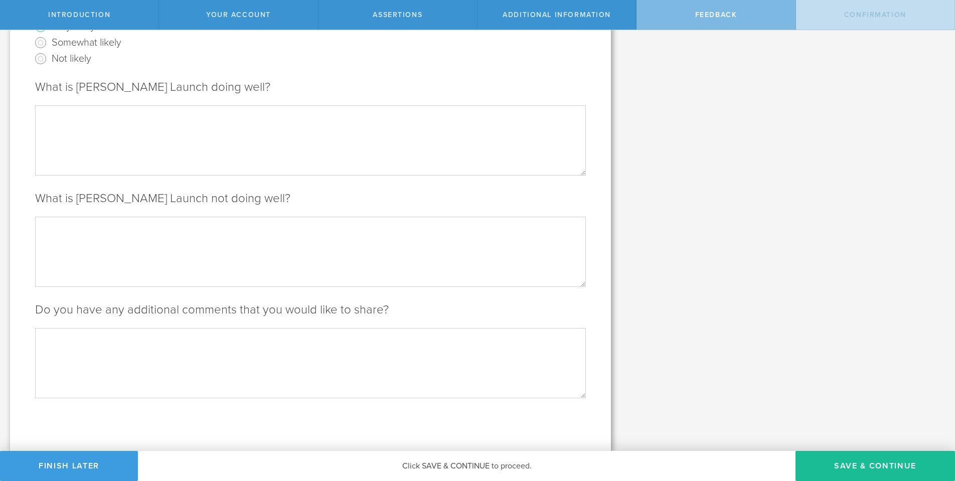
scroll to position [141, 0]
click at [856, 467] on button "Save & Continue" at bounding box center [874, 466] width 159 height 30
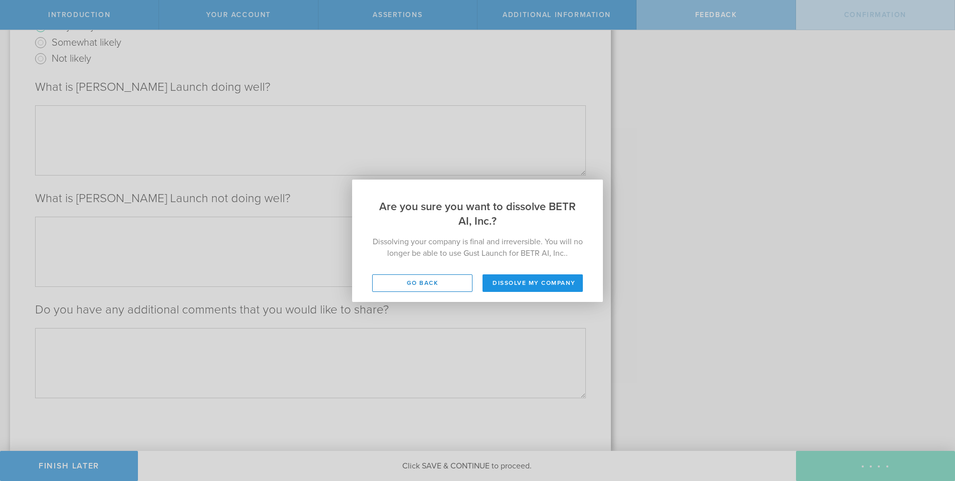
click at [531, 279] on button "Dissolve my company" at bounding box center [532, 283] width 100 height 18
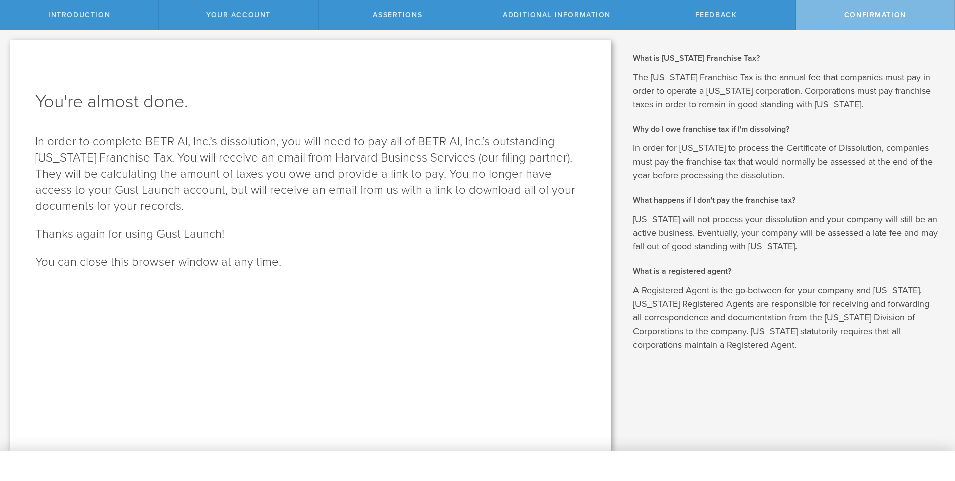
scroll to position [0, 0]
